Goal: Find specific page/section: Find specific page/section

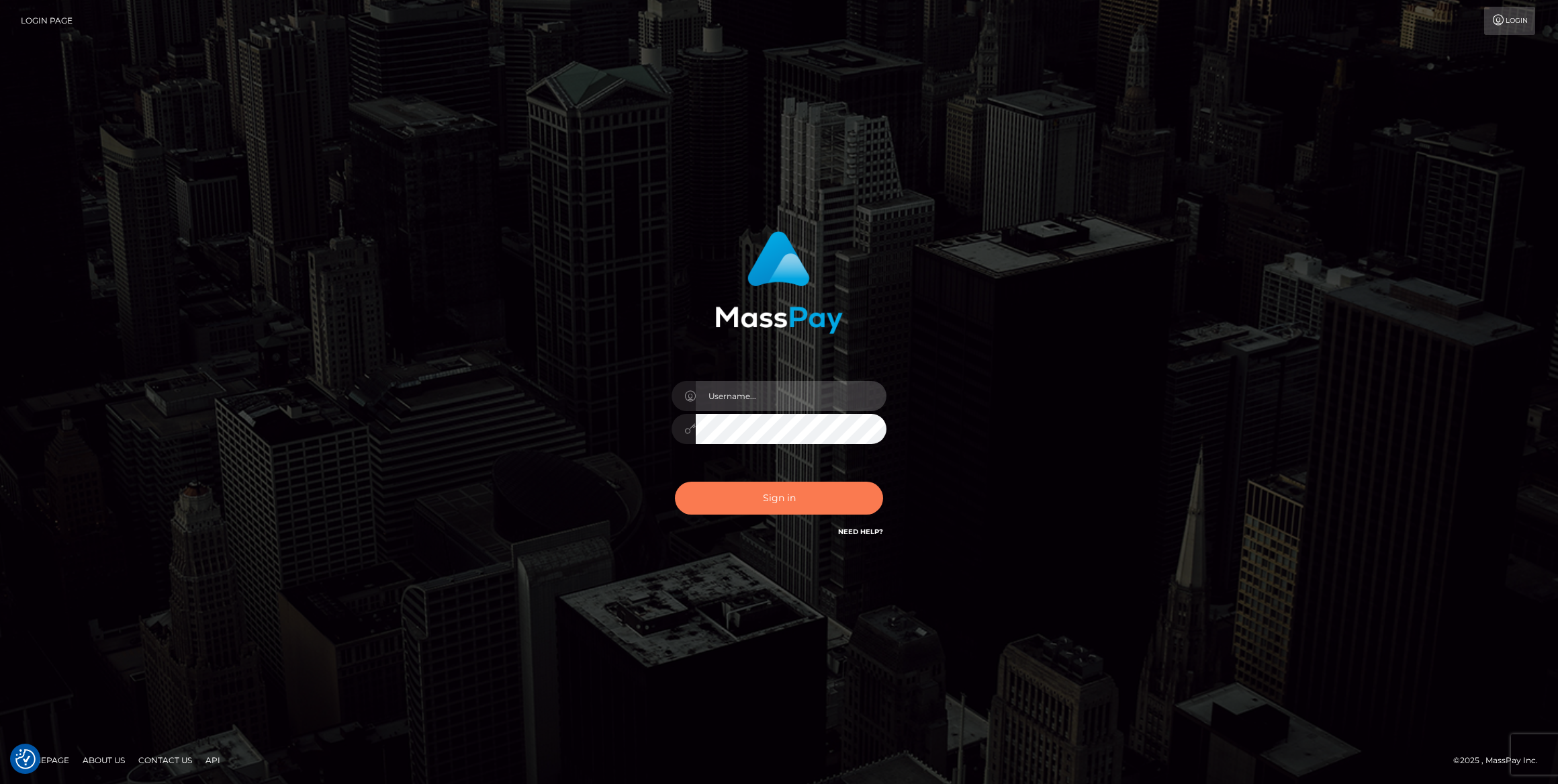
type input "bengreen"
click at [733, 494] on button "Sign in" at bounding box center [779, 498] width 208 height 33
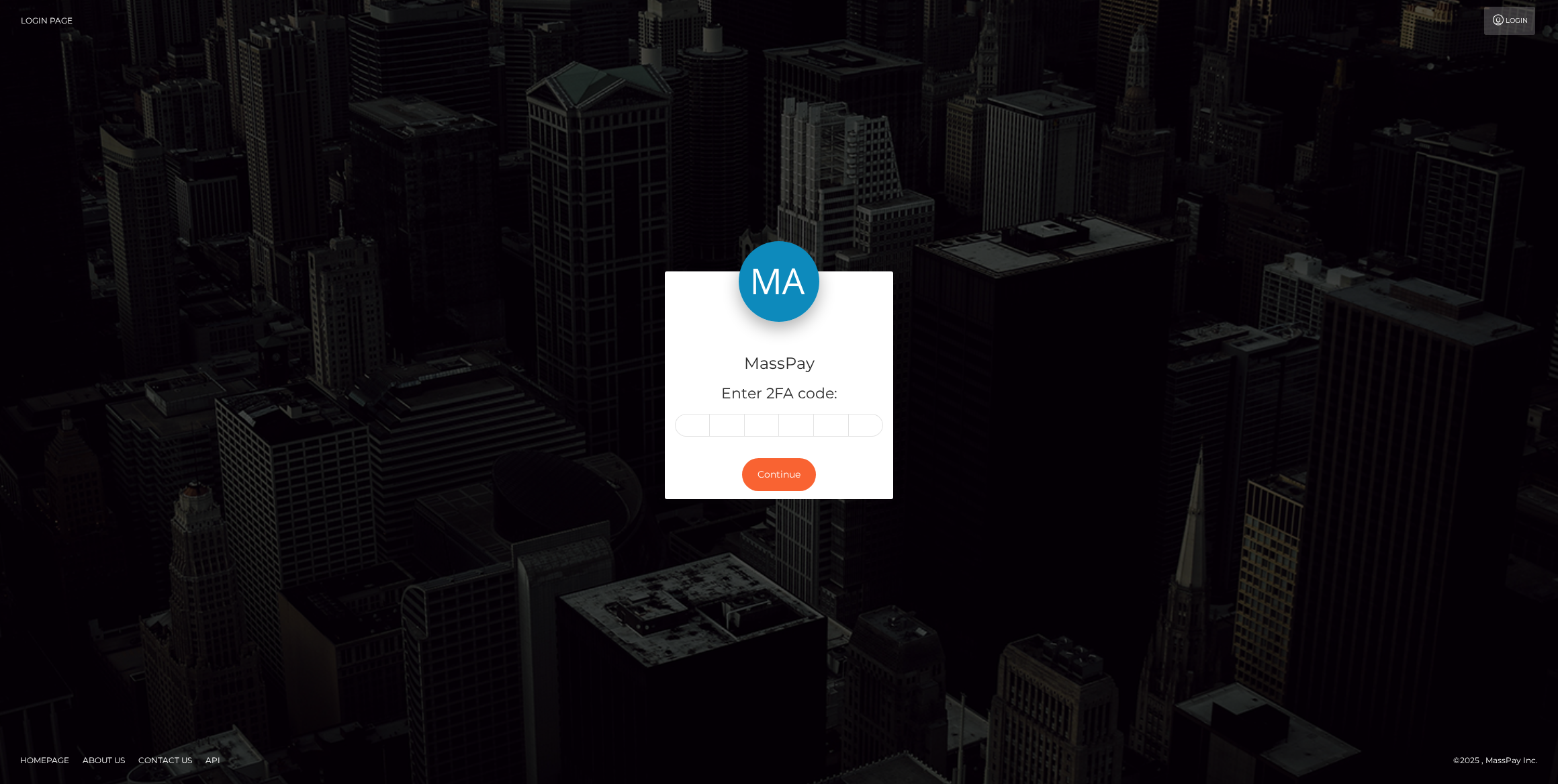
click at [706, 426] on input "text" at bounding box center [692, 425] width 35 height 23
paste input "7"
type input "7"
type input "4"
type input "9"
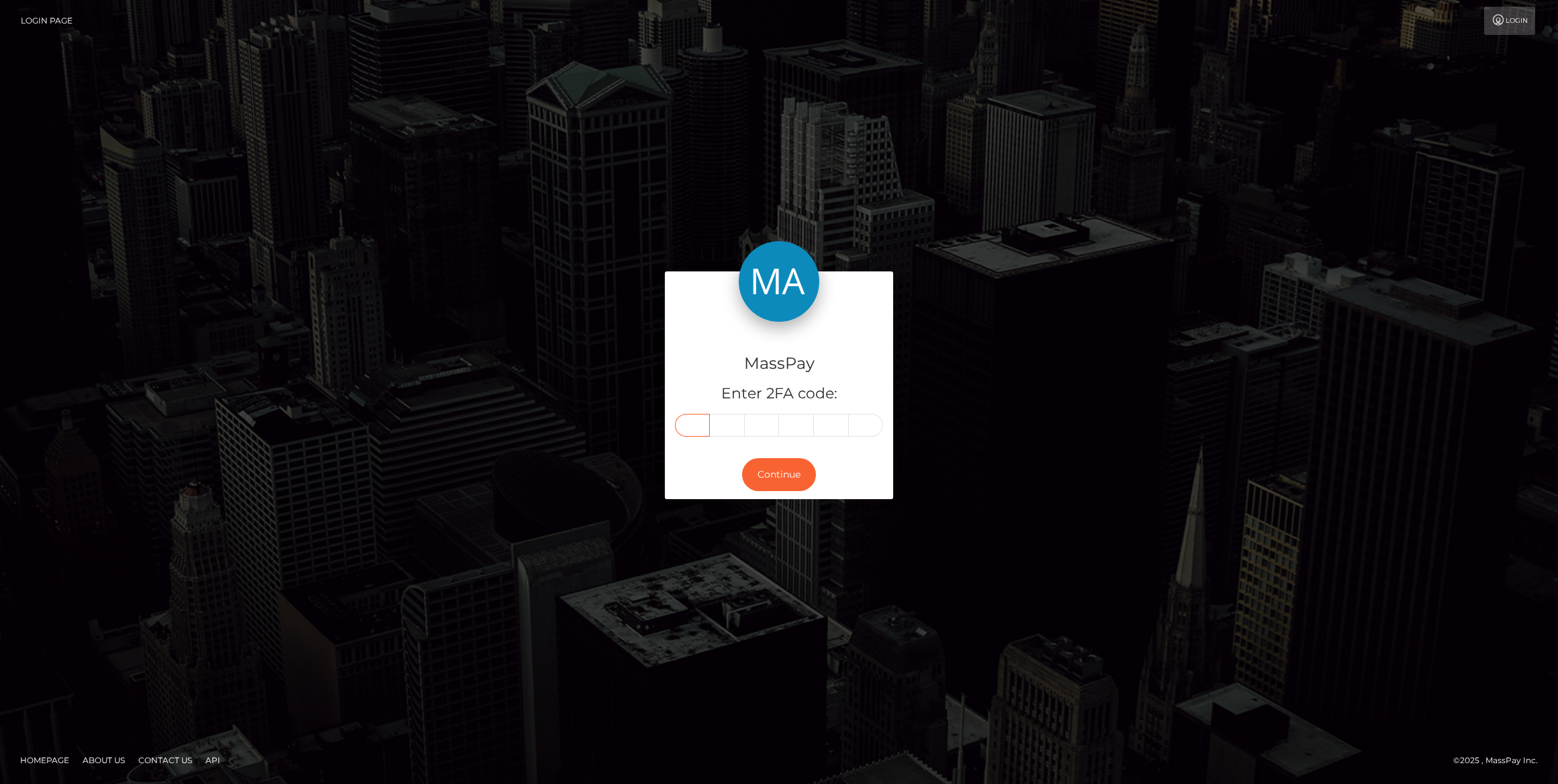
type input "2"
type input "0"
type input "1"
click at [765, 478] on button "Continue" at bounding box center [779, 474] width 74 height 33
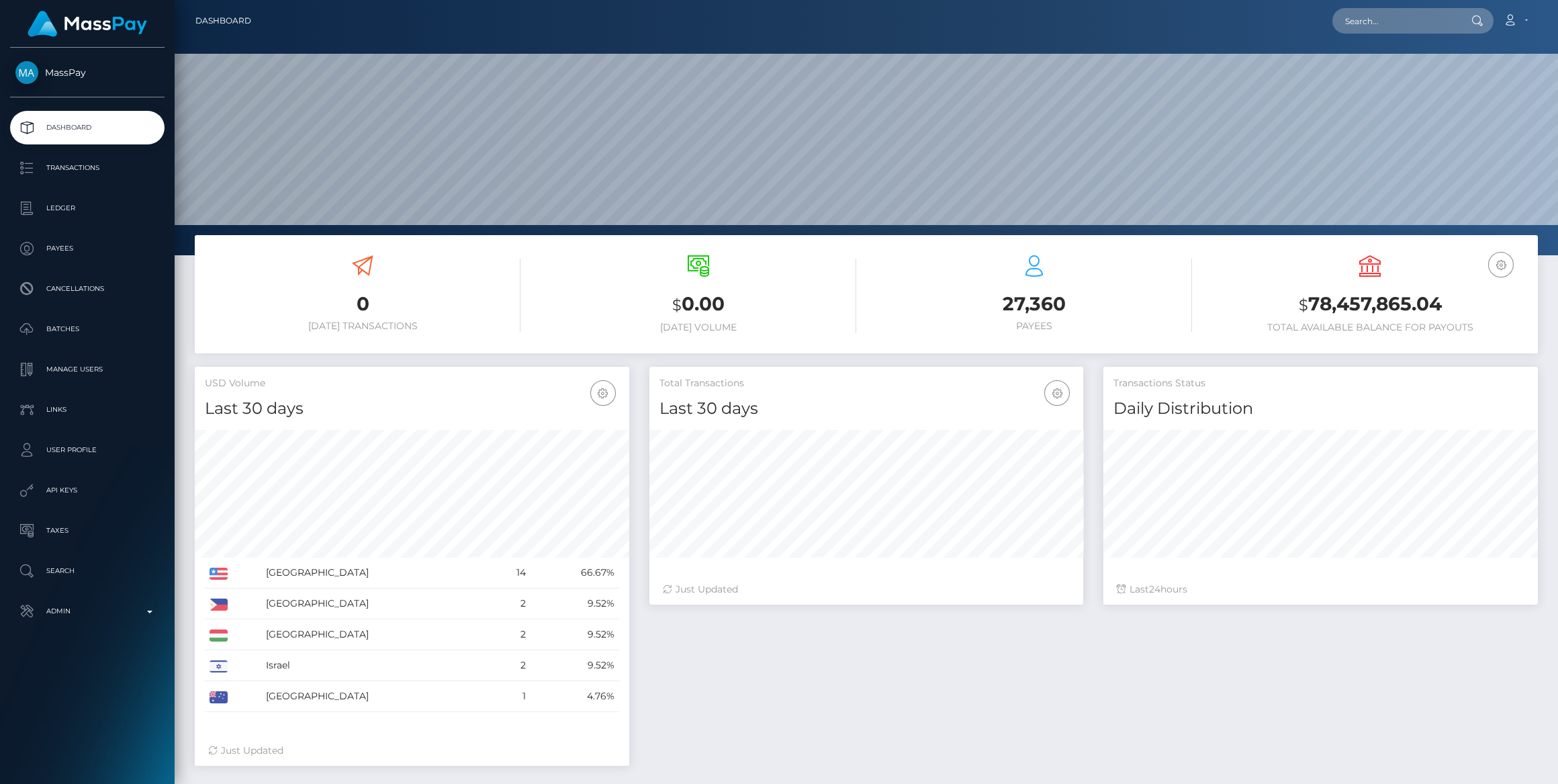
scroll to position [237, 434]
click at [103, 614] on p "Admin" at bounding box center [87, 611] width 144 height 20
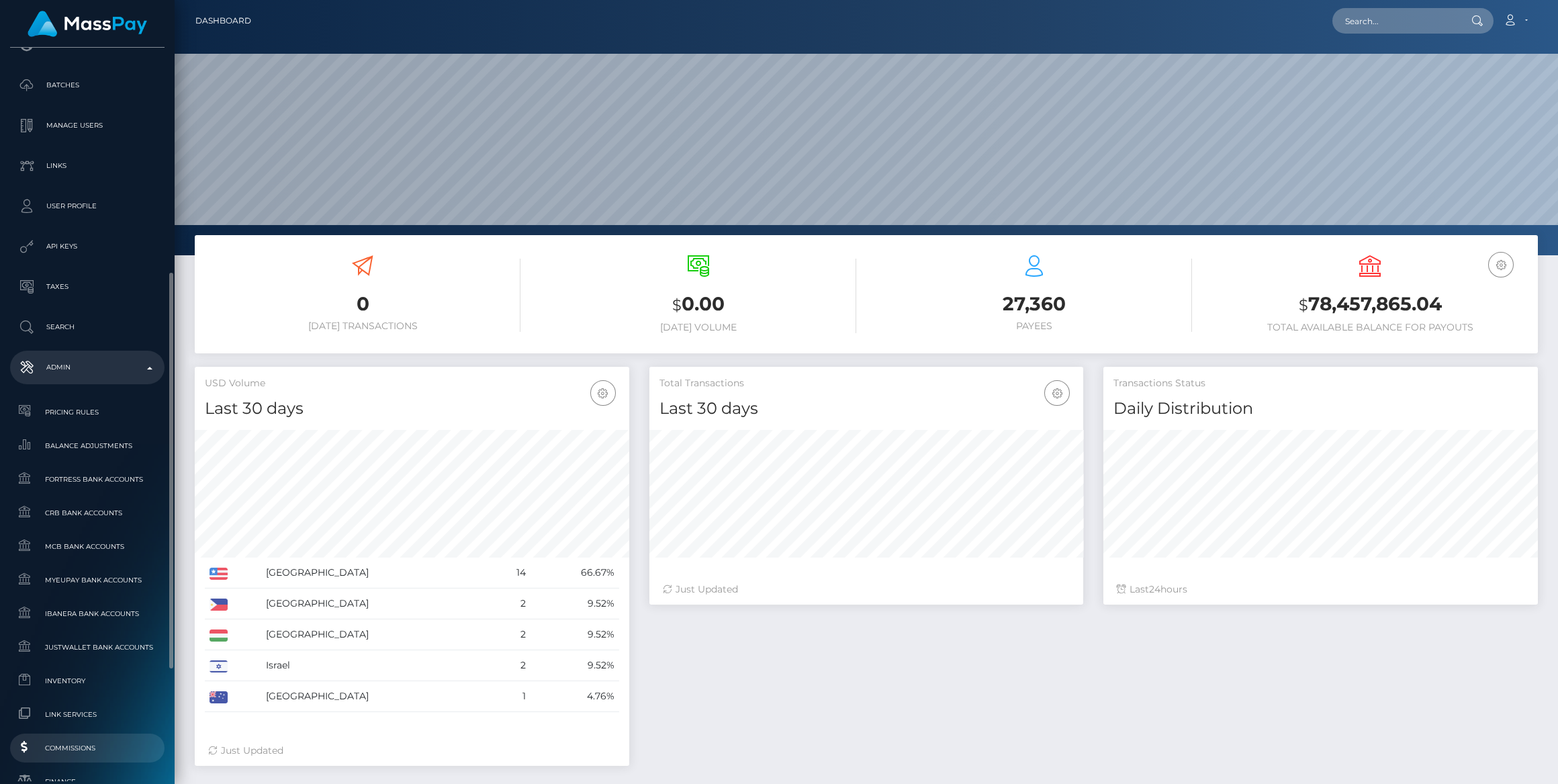
scroll to position [366, 0]
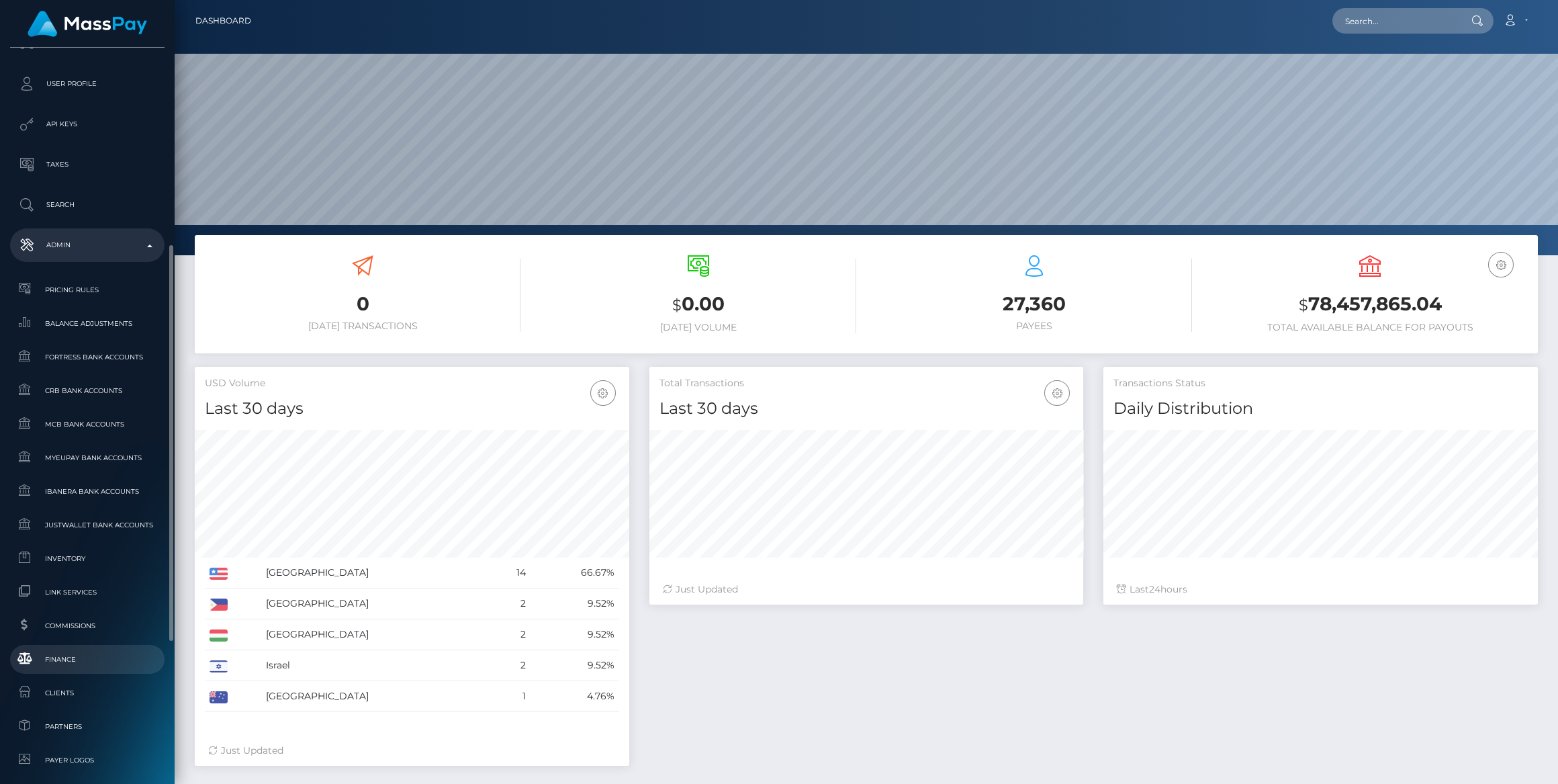
click at [103, 656] on span "Finance" at bounding box center [87, 660] width 144 height 16
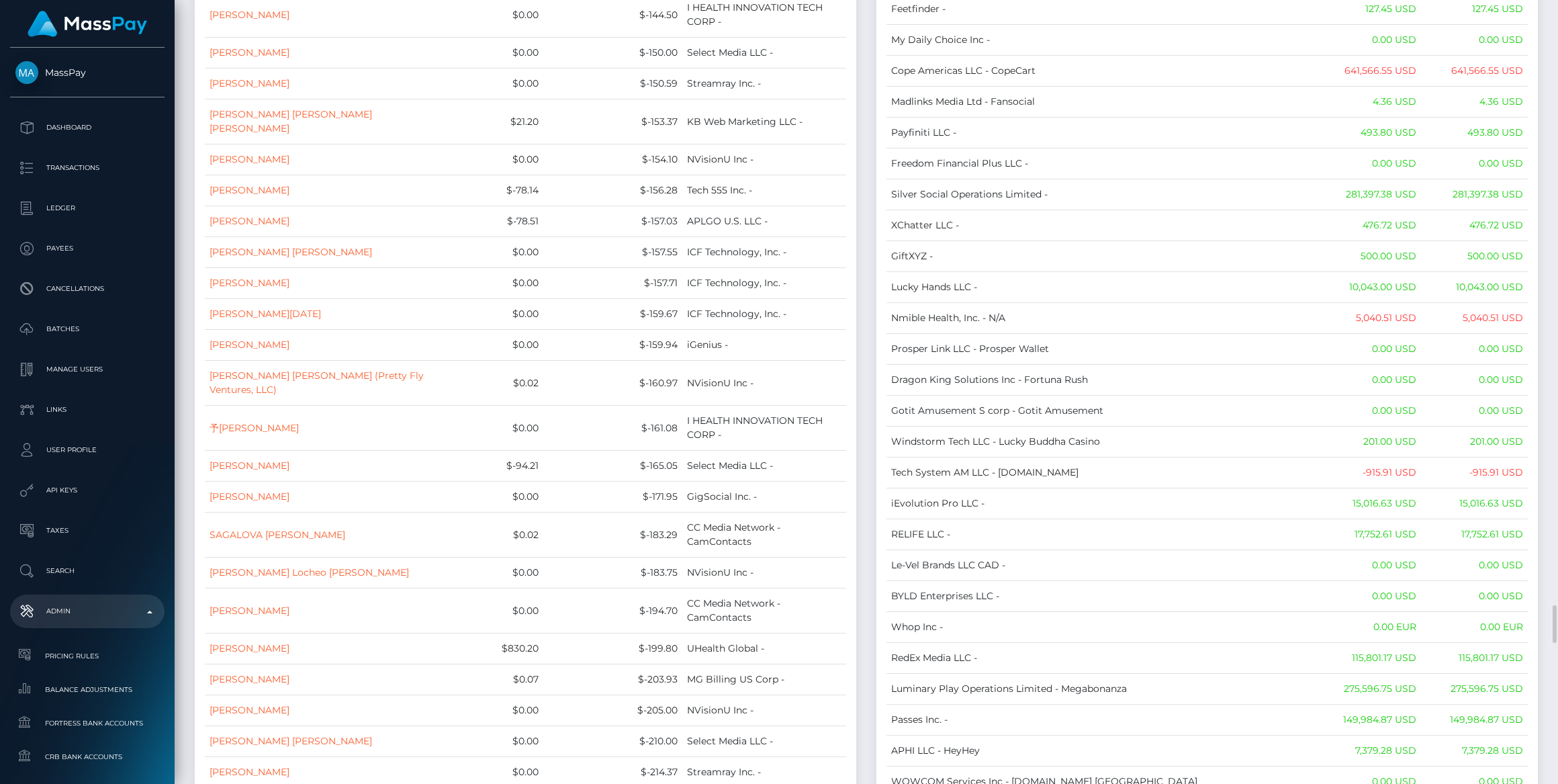
scroll to position [10257, 0]
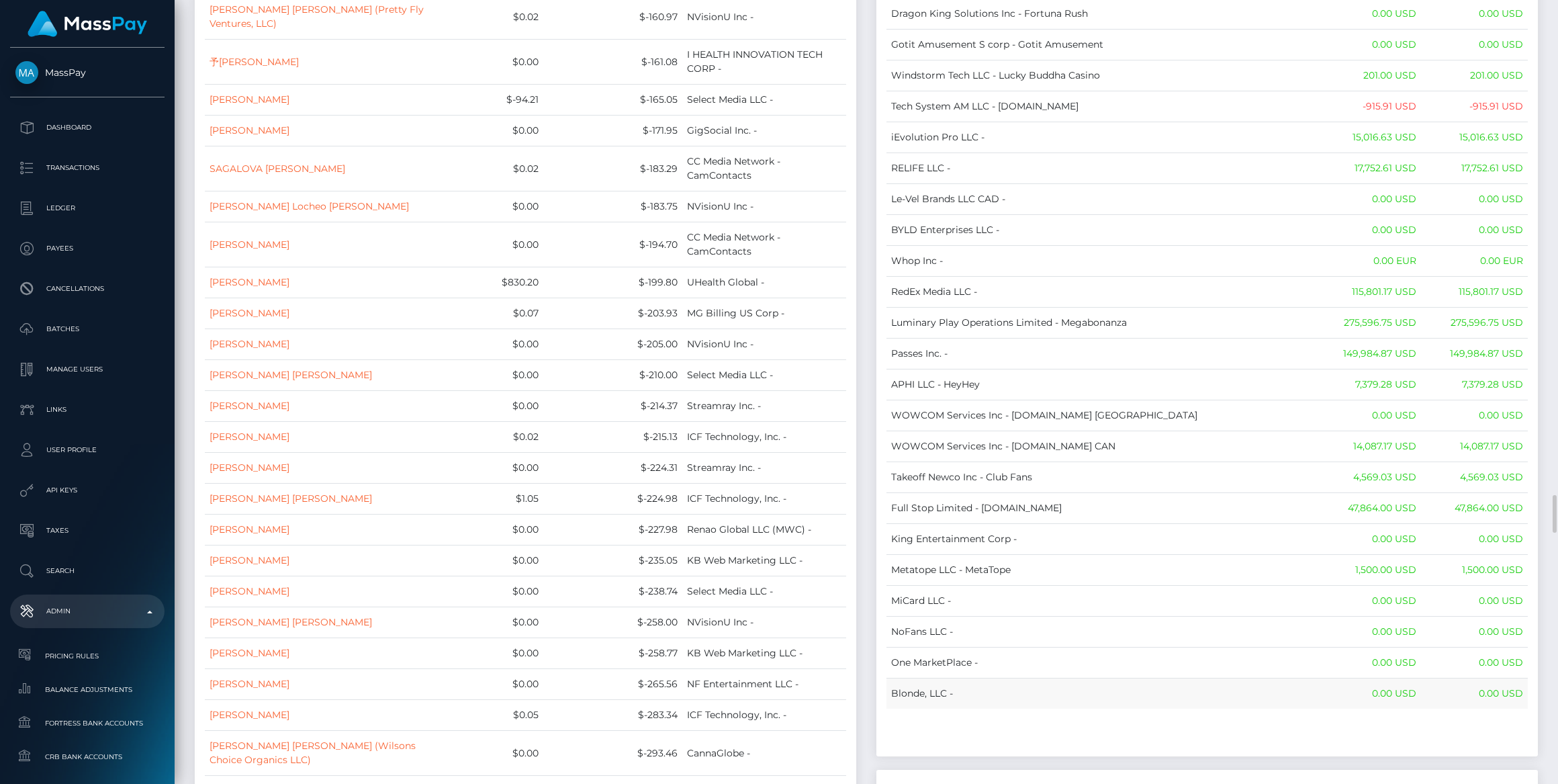
drag, startPoint x: 891, startPoint y: 145, endPoint x: 1517, endPoint y: 548, distance: 744.5
copy table "Name Wallet Balance Ledger Balance RNetwork LLC - 33,033.21 USD 1,542.77 USD Ma…"
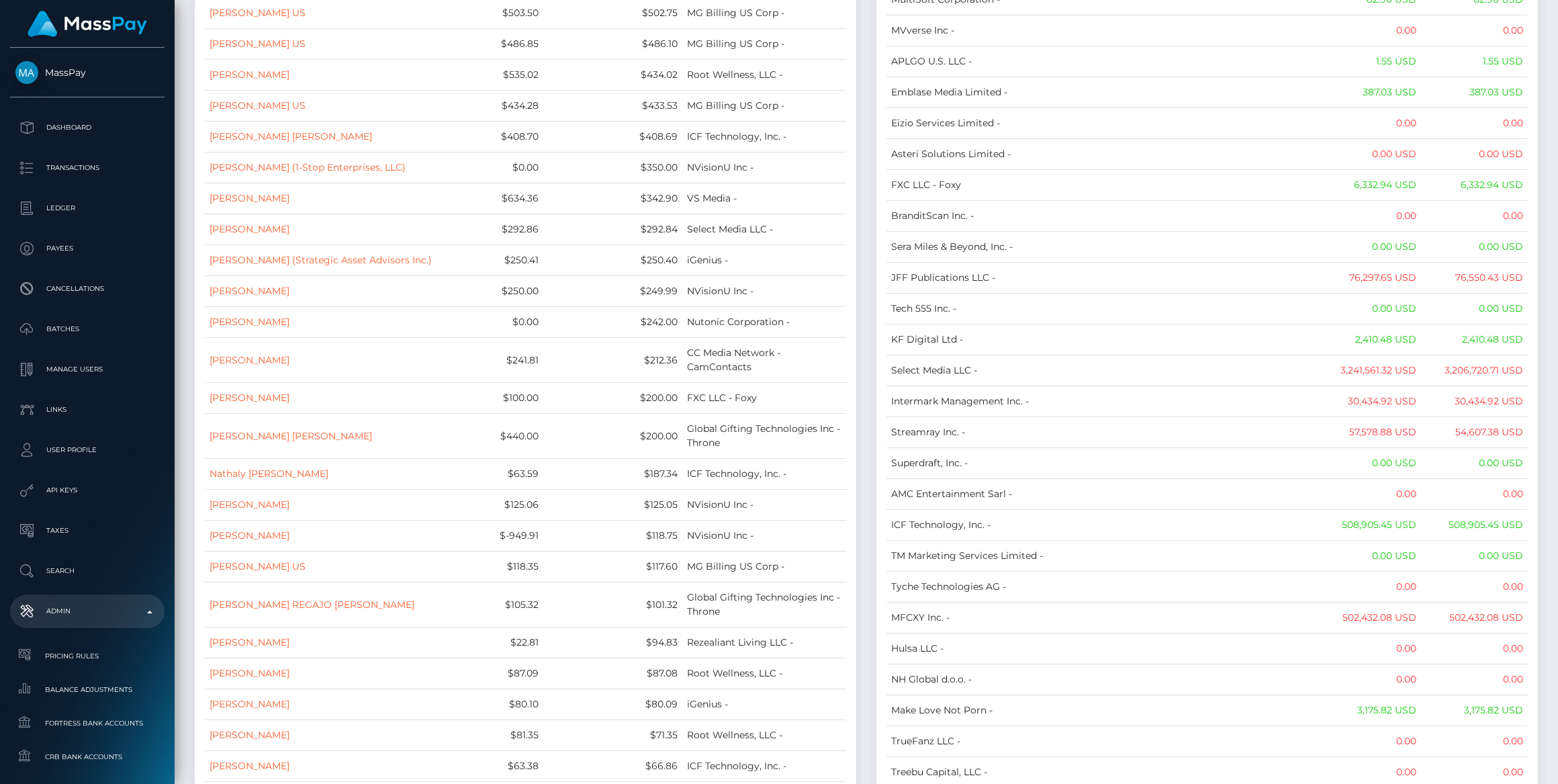
scroll to position [0, 0]
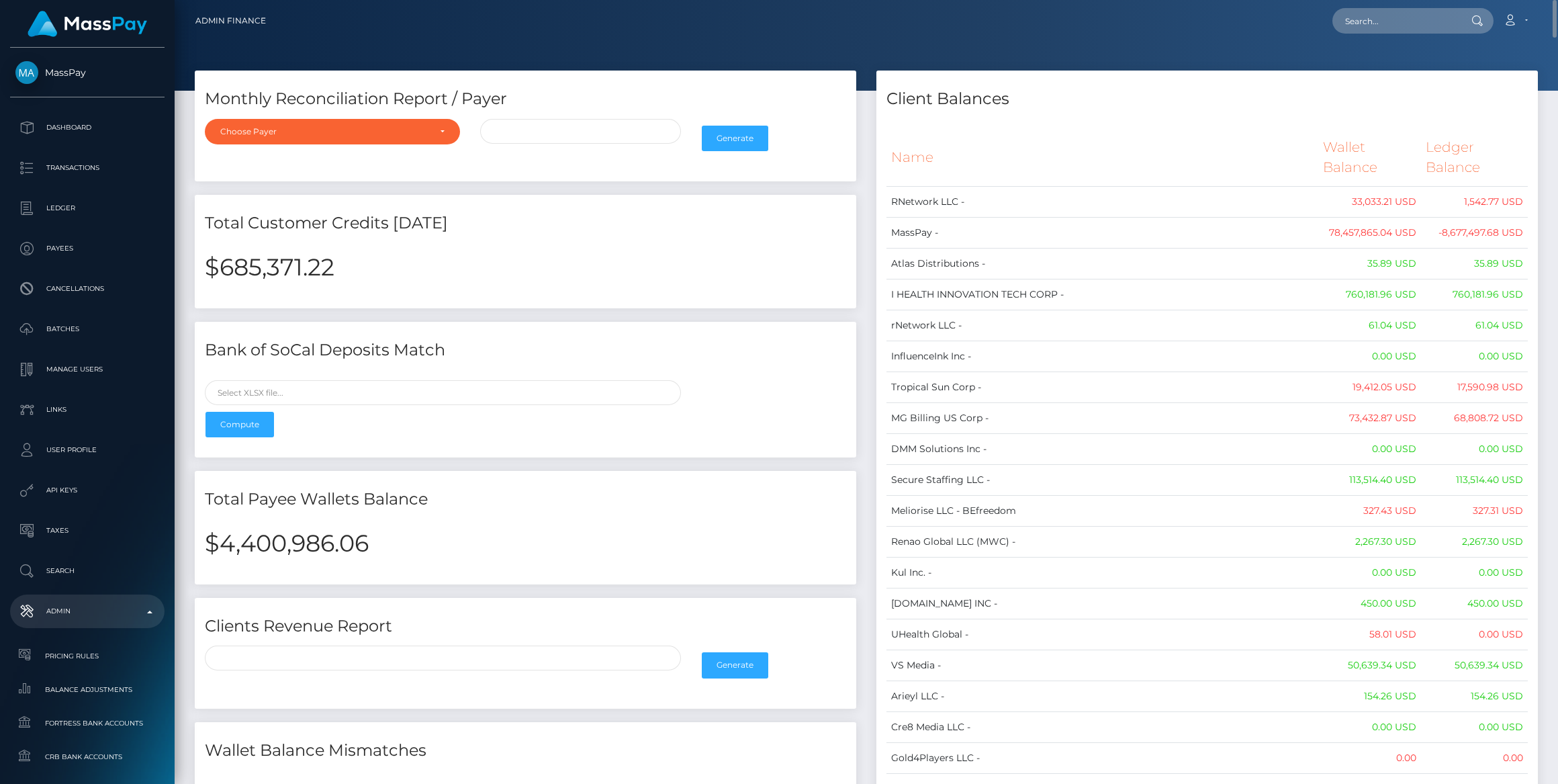
click at [264, 541] on h2 "$4,400,986.06" at bounding box center [525, 543] width 642 height 28
copy h2 "4,400,986.06"
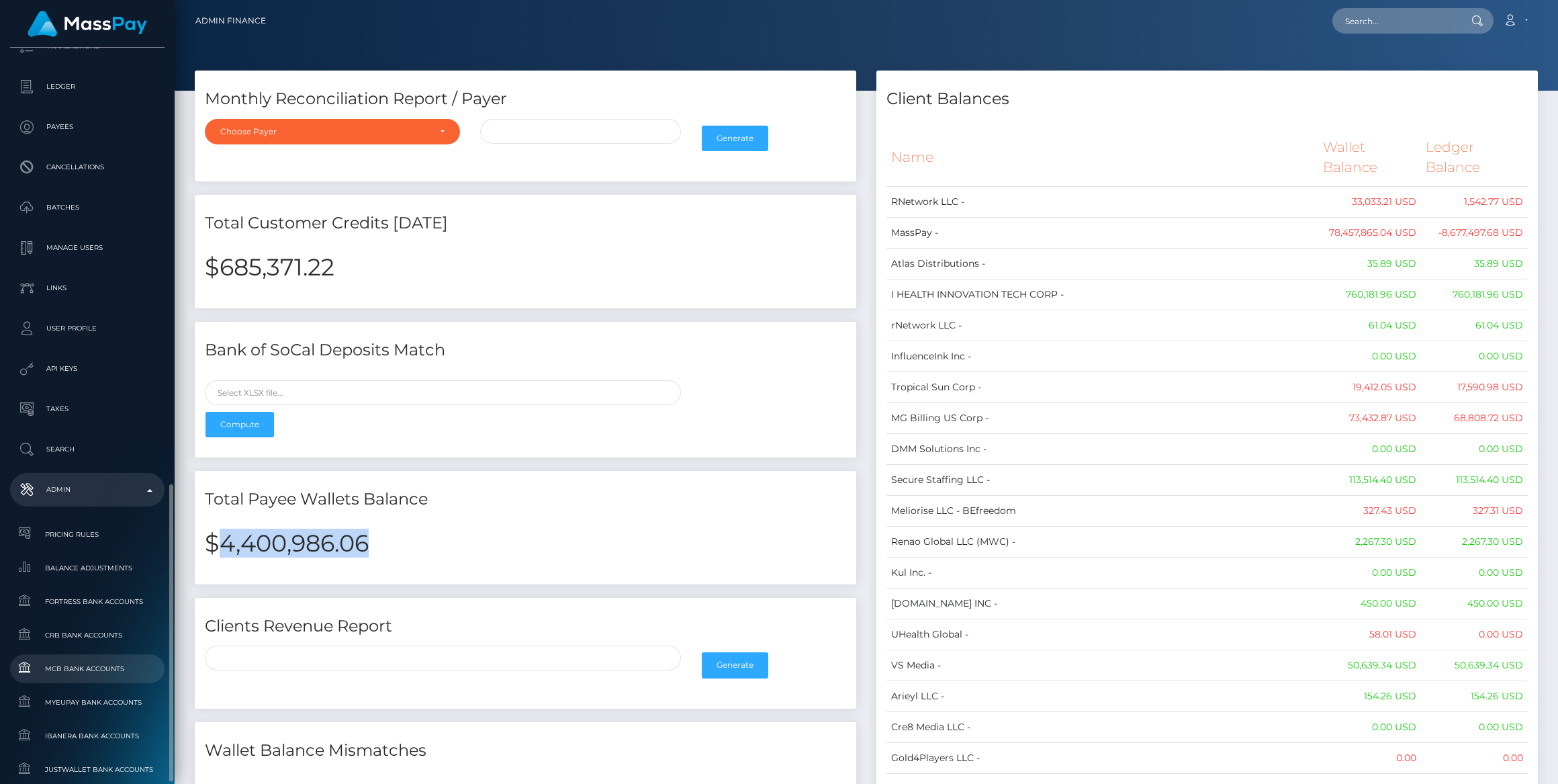
scroll to position [366, 0]
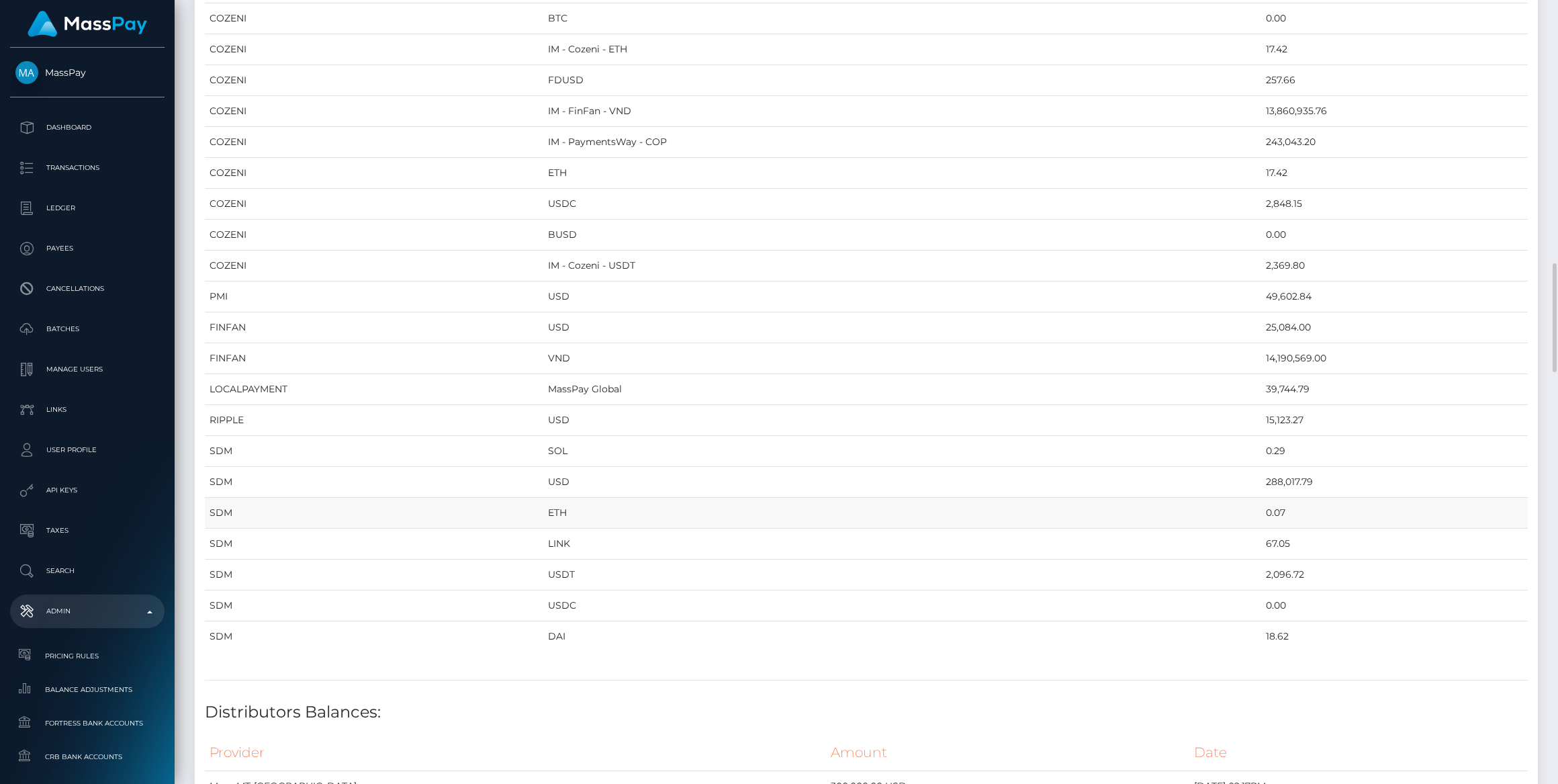
scroll to position [1832, 0]
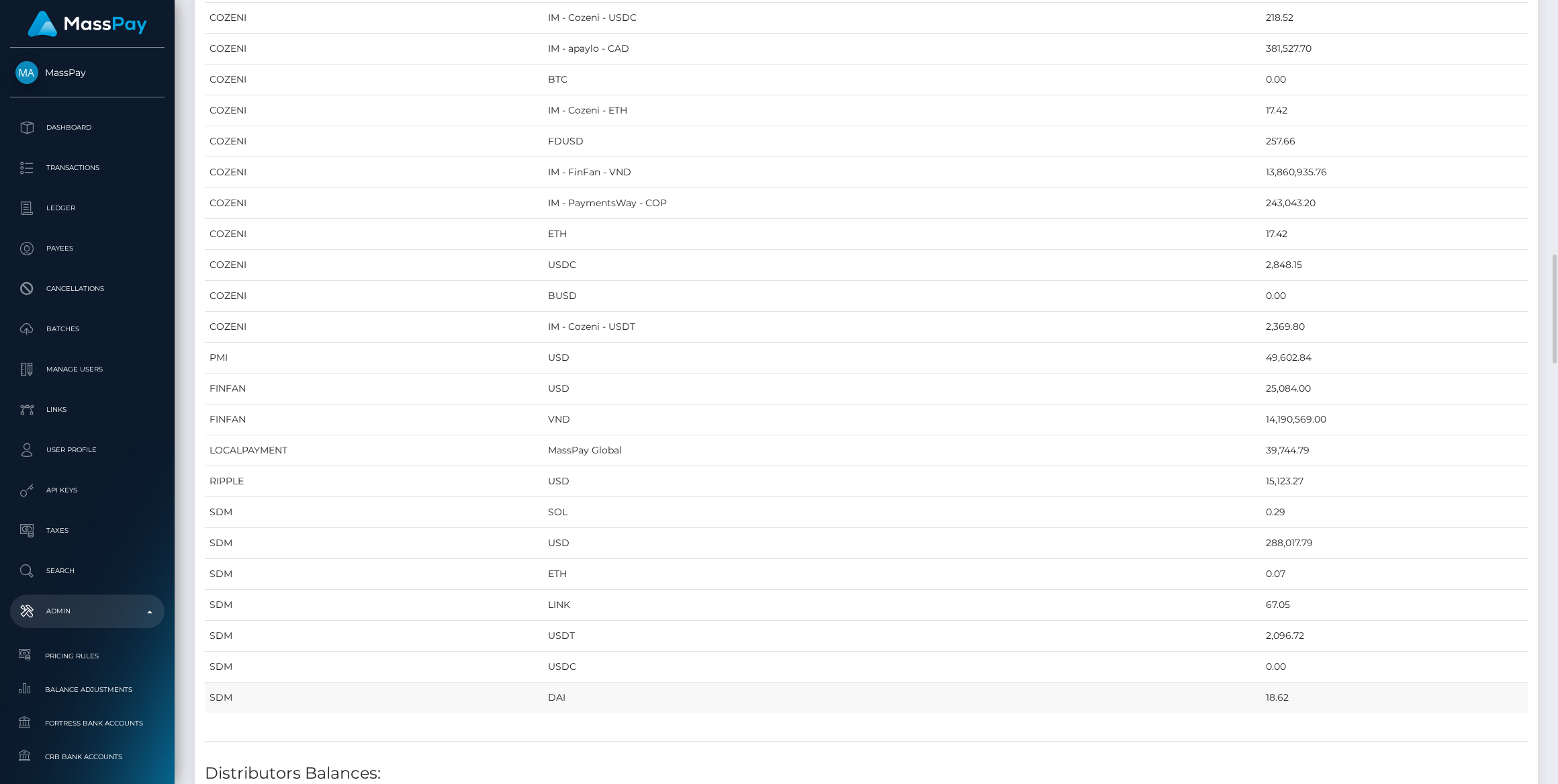
drag, startPoint x: 212, startPoint y: 145, endPoint x: 1231, endPoint y: 676, distance: 1149.1
copy table "Provider Currency Balance MYEUPAY EUR 291,491.39 MYEUPAY GBP 0.00 CHECKBOOK Pre…"
